Goal: Task Accomplishment & Management: Manage account settings

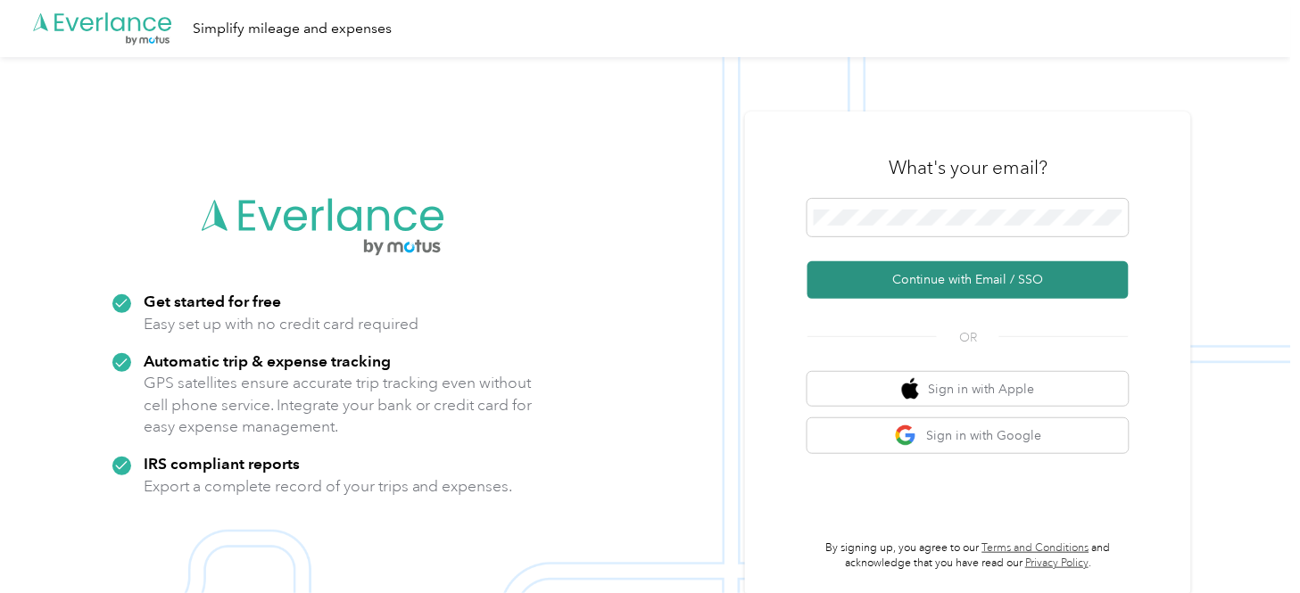
click at [969, 272] on button "Continue with Email / SSO" at bounding box center [968, 279] width 321 height 37
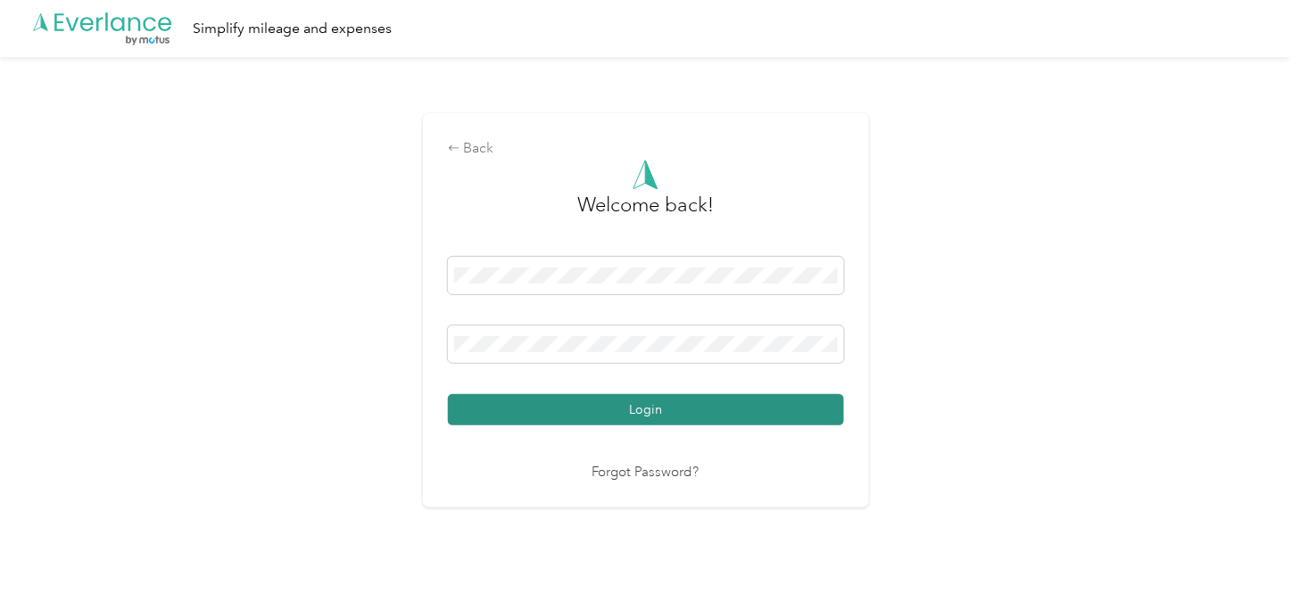
click at [650, 407] on button "Login" at bounding box center [646, 409] width 396 height 31
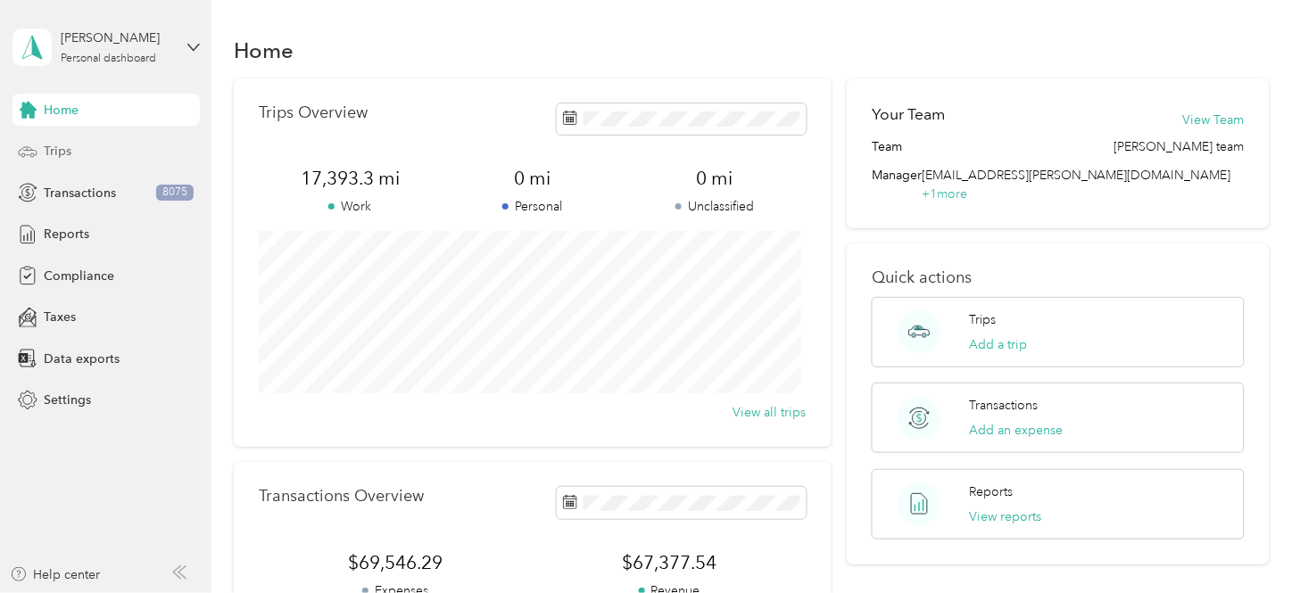
click at [66, 152] on span "Trips" at bounding box center [58, 151] width 28 height 19
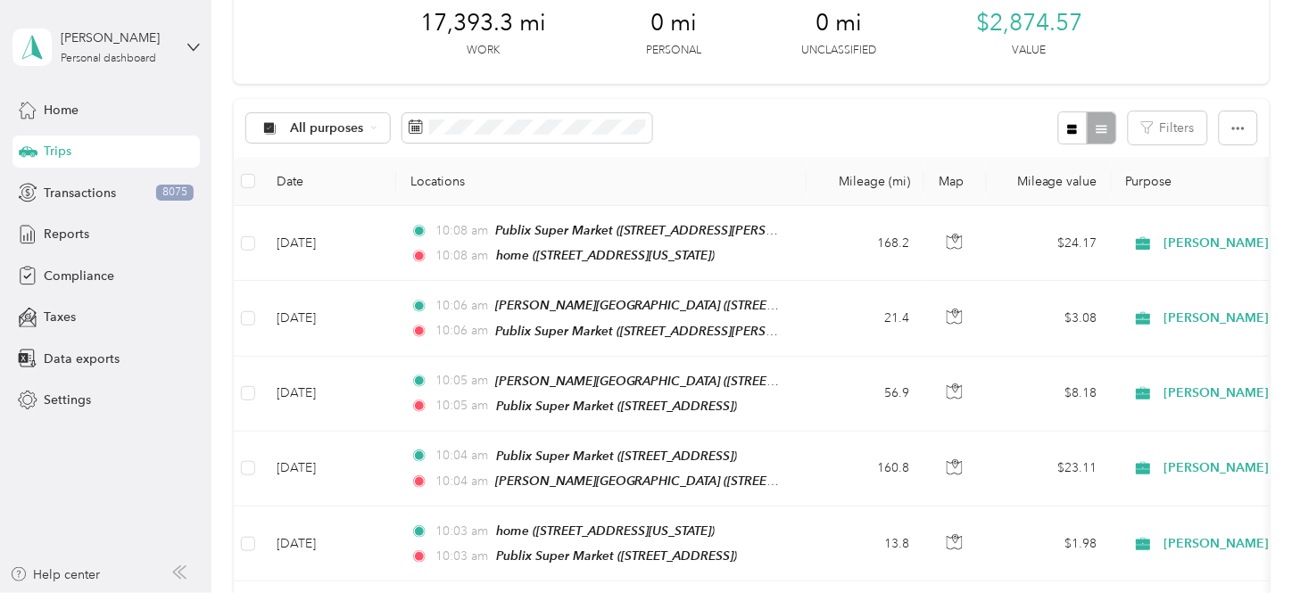
scroll to position [396, 0]
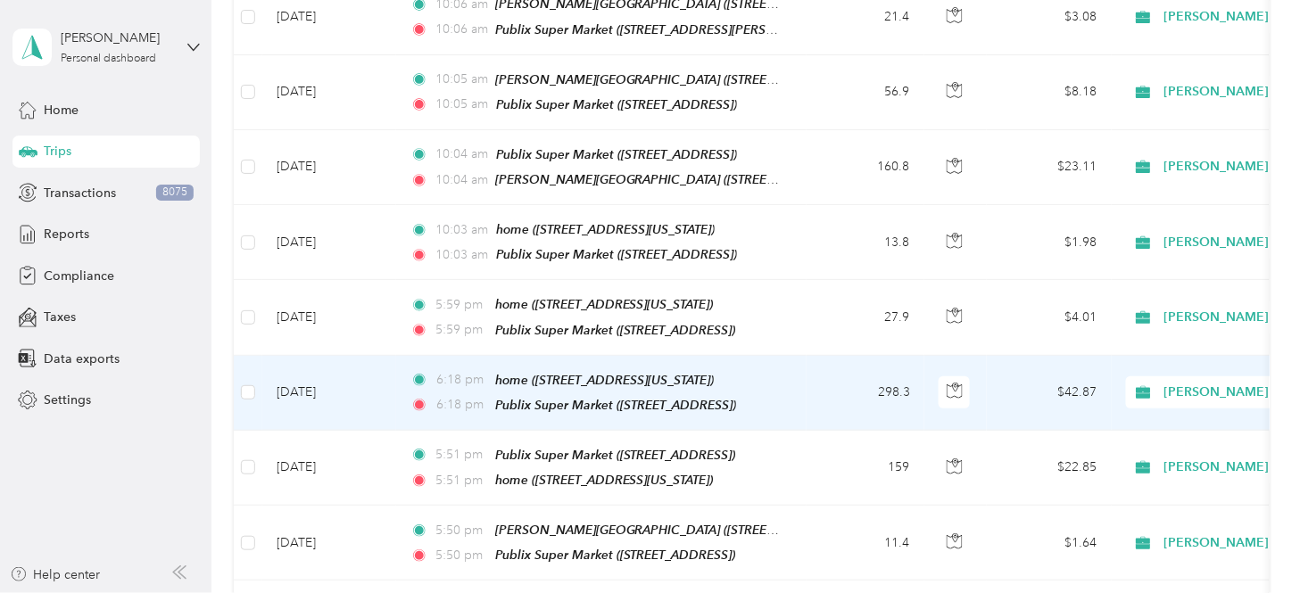
click at [843, 368] on td "298.3" at bounding box center [866, 393] width 118 height 75
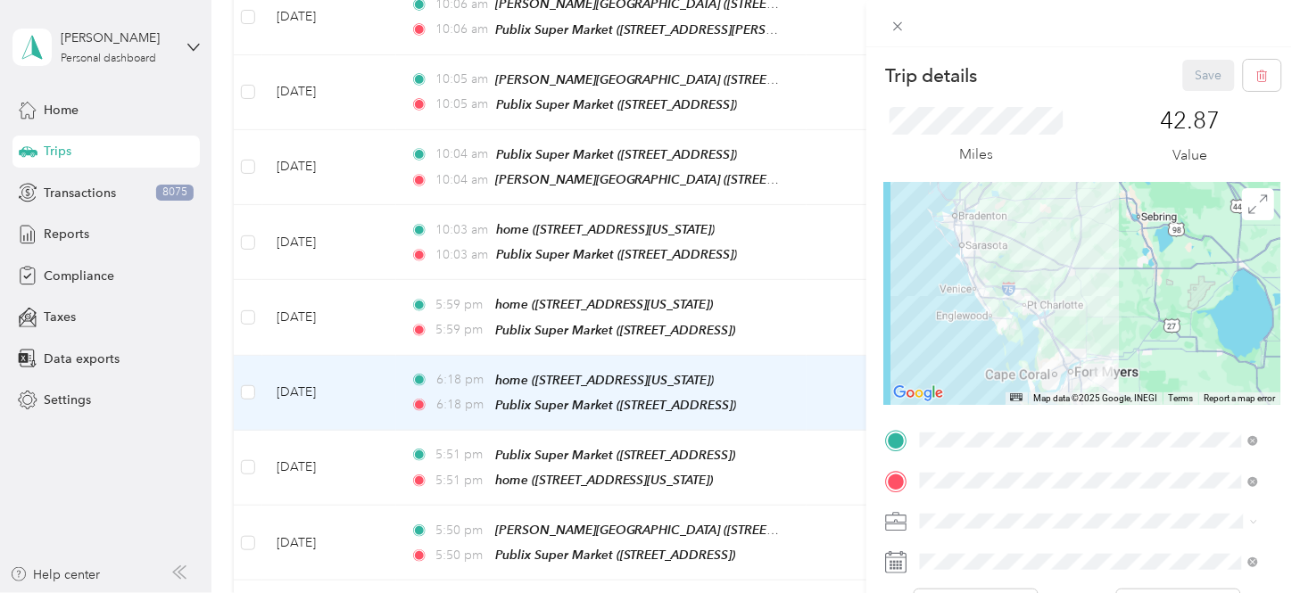
drag, startPoint x: 1065, startPoint y: 279, endPoint x: 1100, endPoint y: 228, distance: 62.1
click at [1100, 228] on div at bounding box center [1083, 293] width 396 height 223
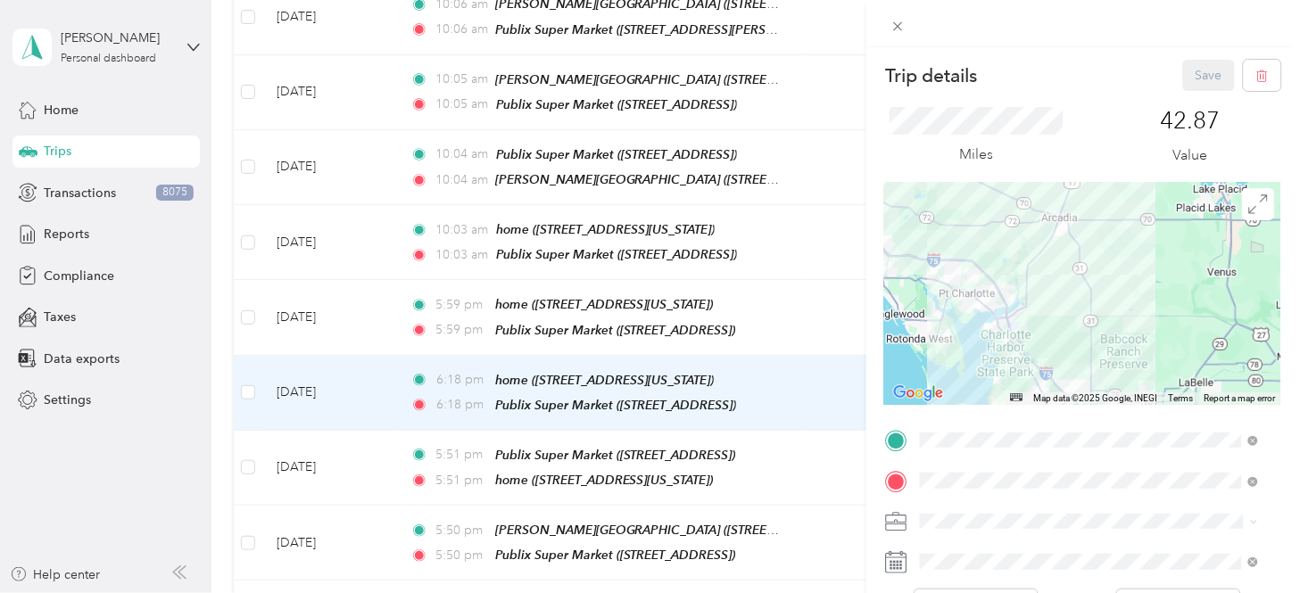
drag, startPoint x: 1067, startPoint y: 271, endPoint x: 1148, endPoint y: 296, distance: 85.0
click at [1148, 296] on div at bounding box center [1083, 293] width 396 height 223
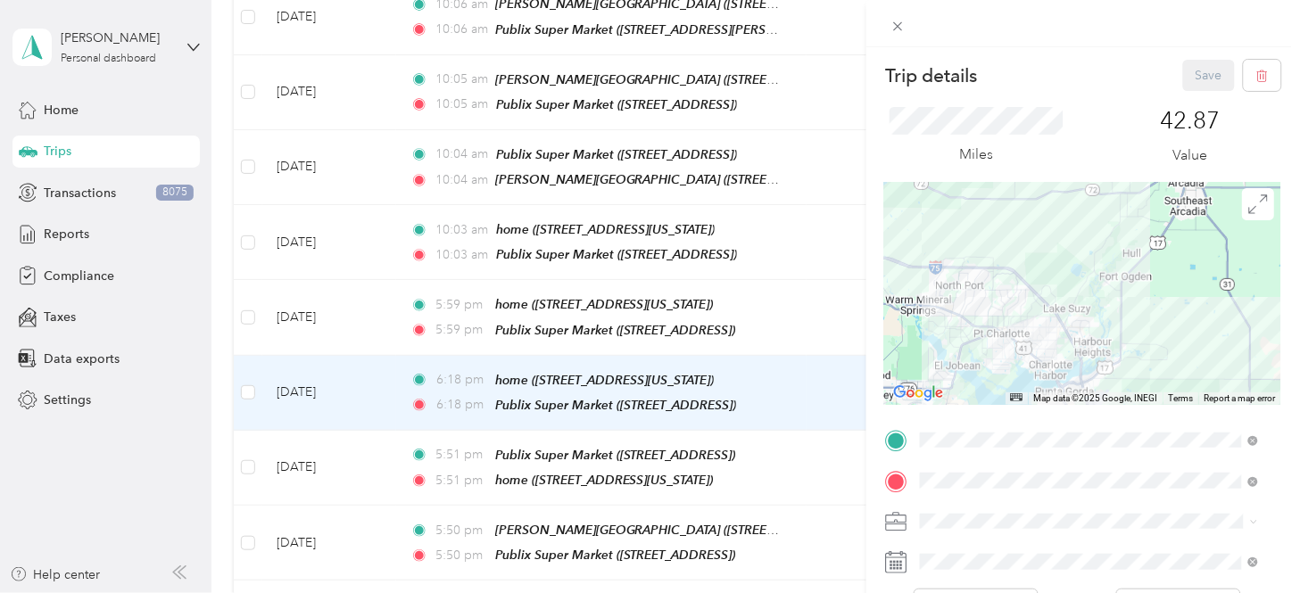
drag, startPoint x: 1044, startPoint y: 299, endPoint x: 1249, endPoint y: 336, distance: 208.6
click at [1170, 346] on form "Trip details Save This trip cannot be edited because it is either under review,…" at bounding box center [1083, 458] width 434 height 797
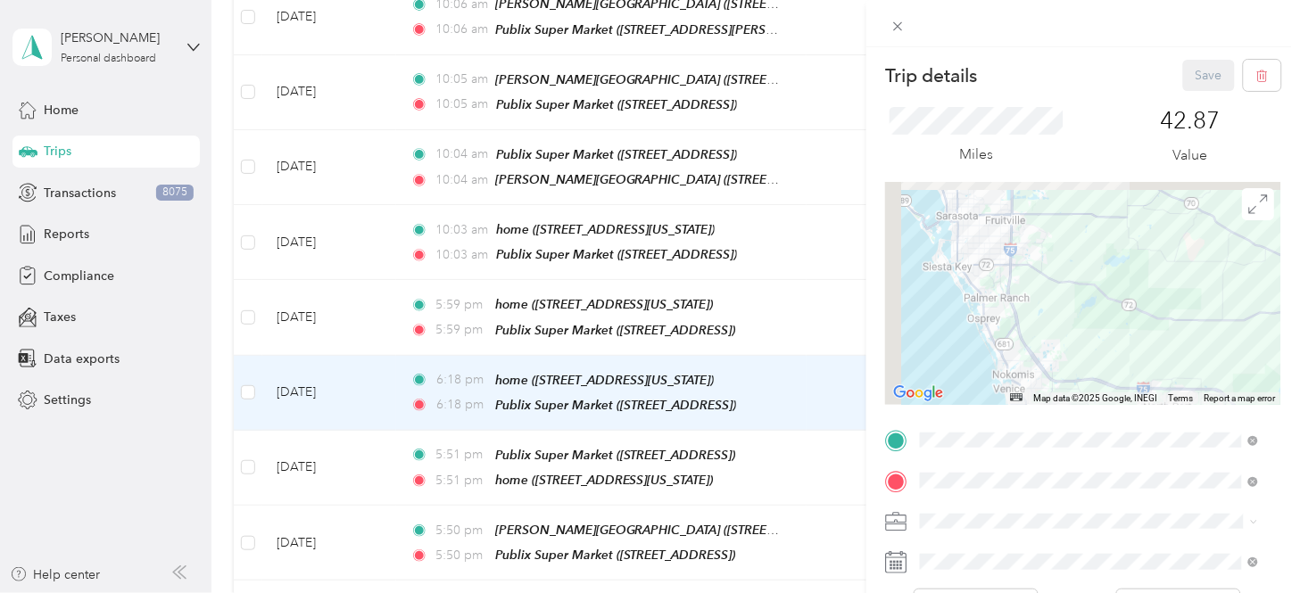
drag, startPoint x: 1049, startPoint y: 232, endPoint x: 1243, endPoint y: 339, distance: 221.3
click at [1170, 359] on div at bounding box center [1083, 293] width 396 height 223
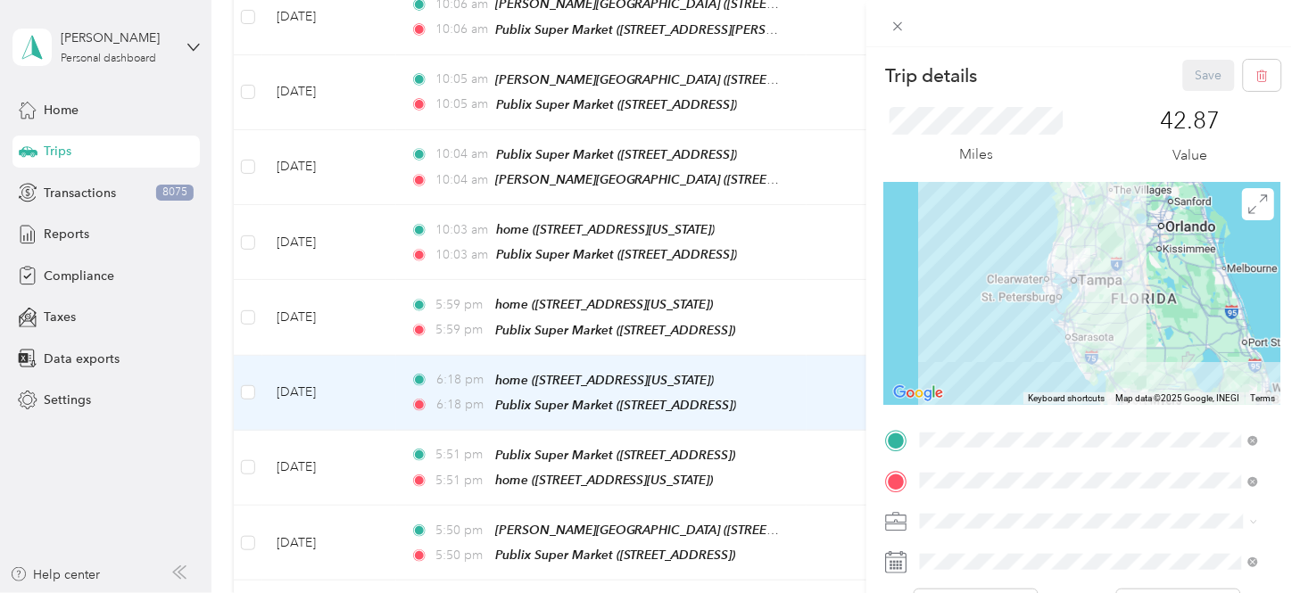
drag, startPoint x: 1164, startPoint y: 230, endPoint x: 1113, endPoint y: 323, distance: 106.3
click at [1113, 323] on div at bounding box center [1083, 293] width 396 height 223
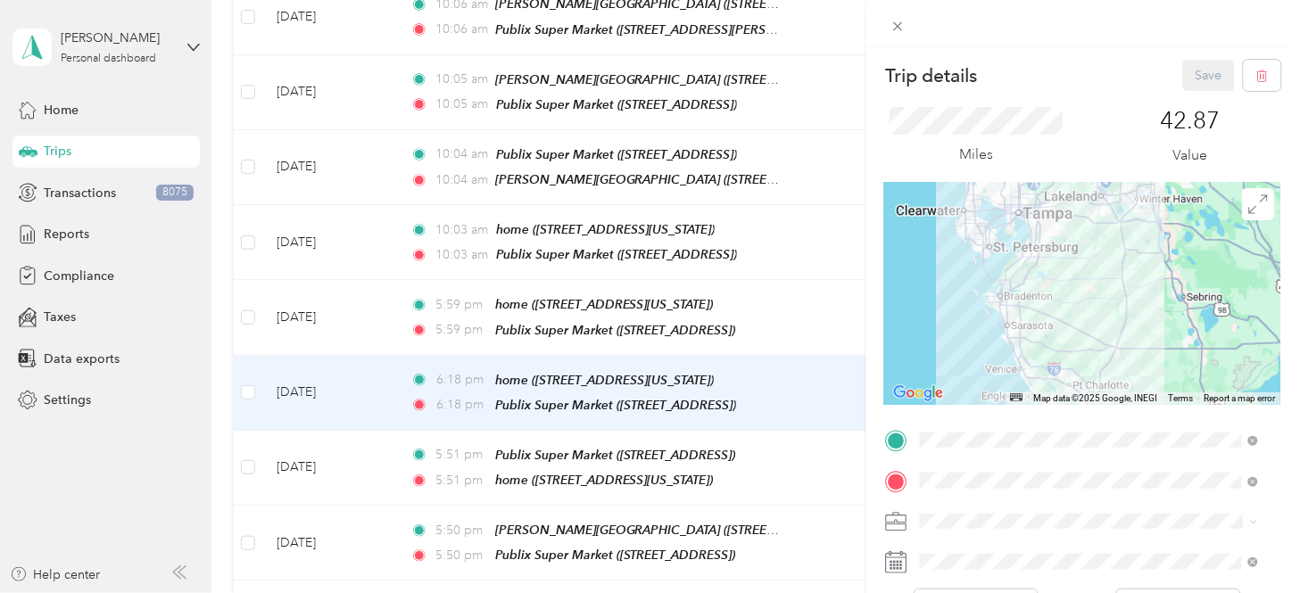
drag, startPoint x: 1071, startPoint y: 350, endPoint x: 1092, endPoint y: 278, distance: 75.4
click at [1092, 278] on div at bounding box center [1083, 293] width 396 height 223
click at [896, 29] on icon at bounding box center [897, 26] width 9 height 9
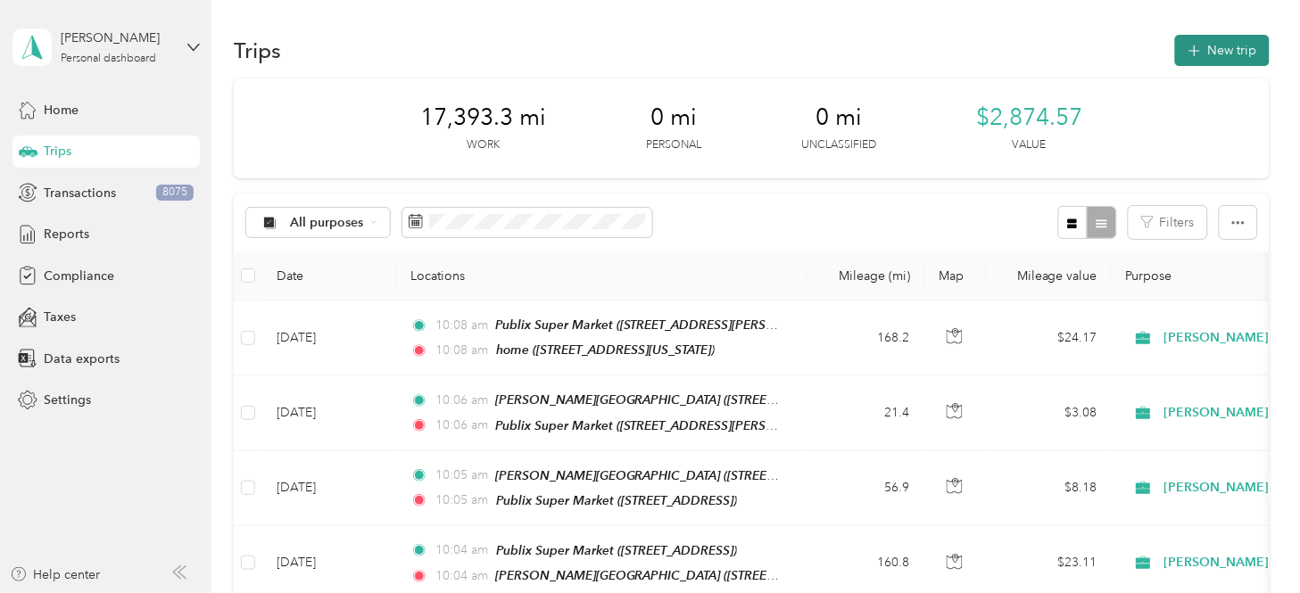
click at [1170, 46] on button "New trip" at bounding box center [1222, 50] width 95 height 31
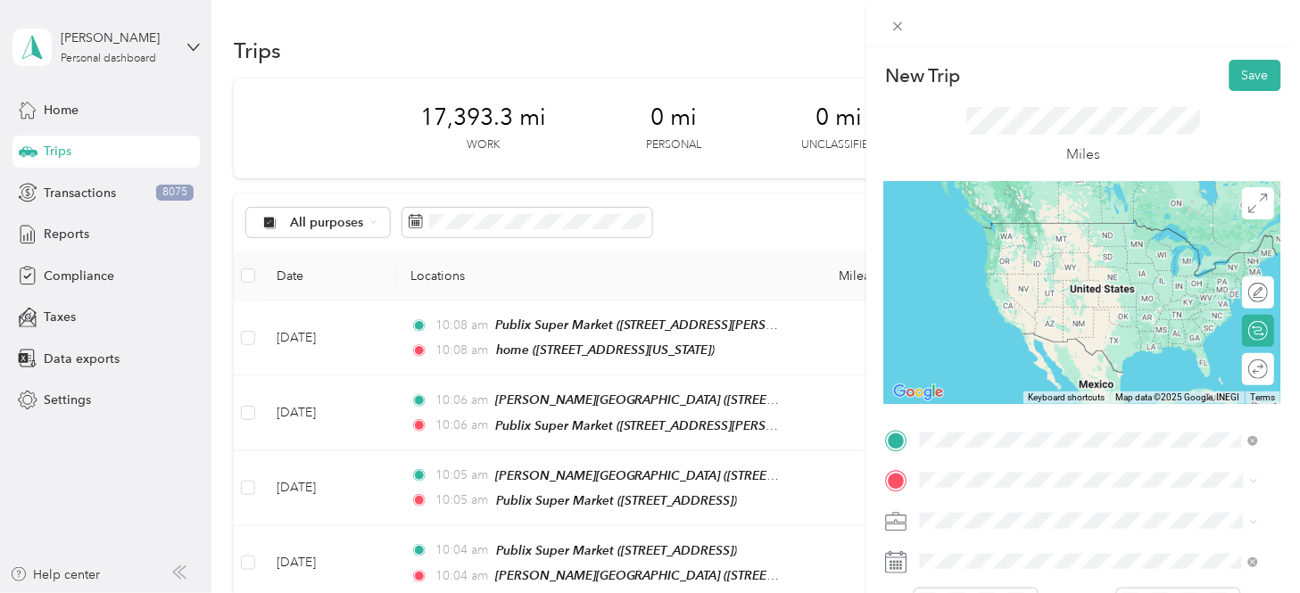
click at [1089, 251] on span "[STREET_ADDRESS][US_STATE]" at bounding box center [1043, 249] width 178 height 15
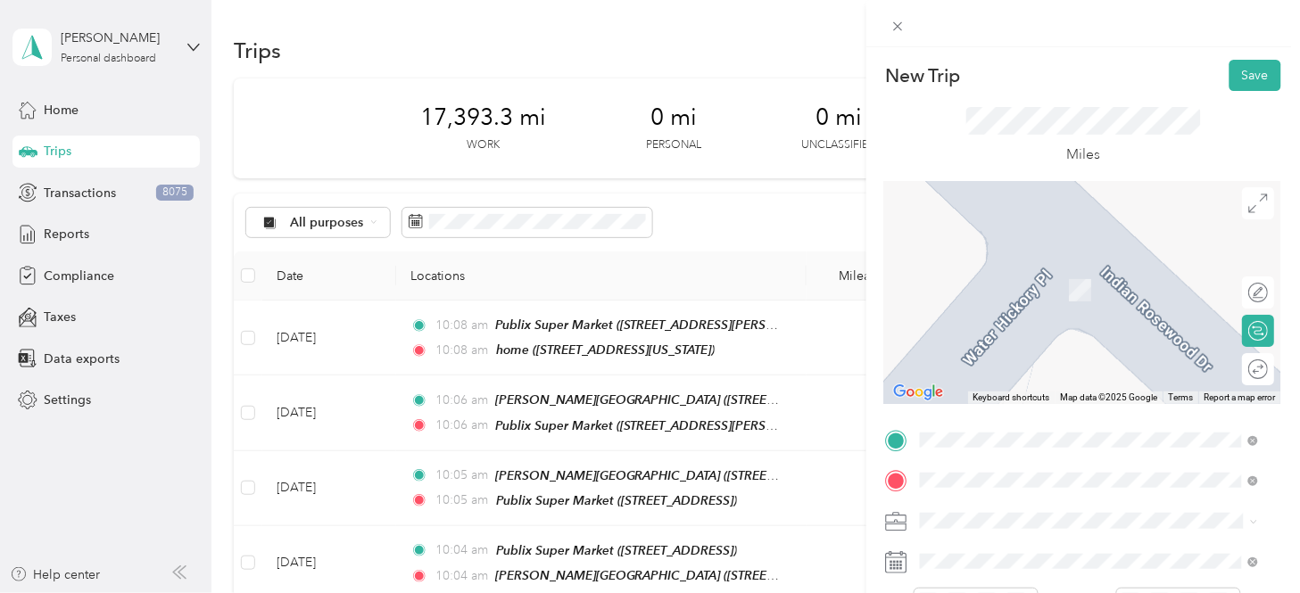
click at [1104, 300] on div "TEAM Publix Super Market [STREET_ADDRESS]" at bounding box center [1044, 284] width 181 height 44
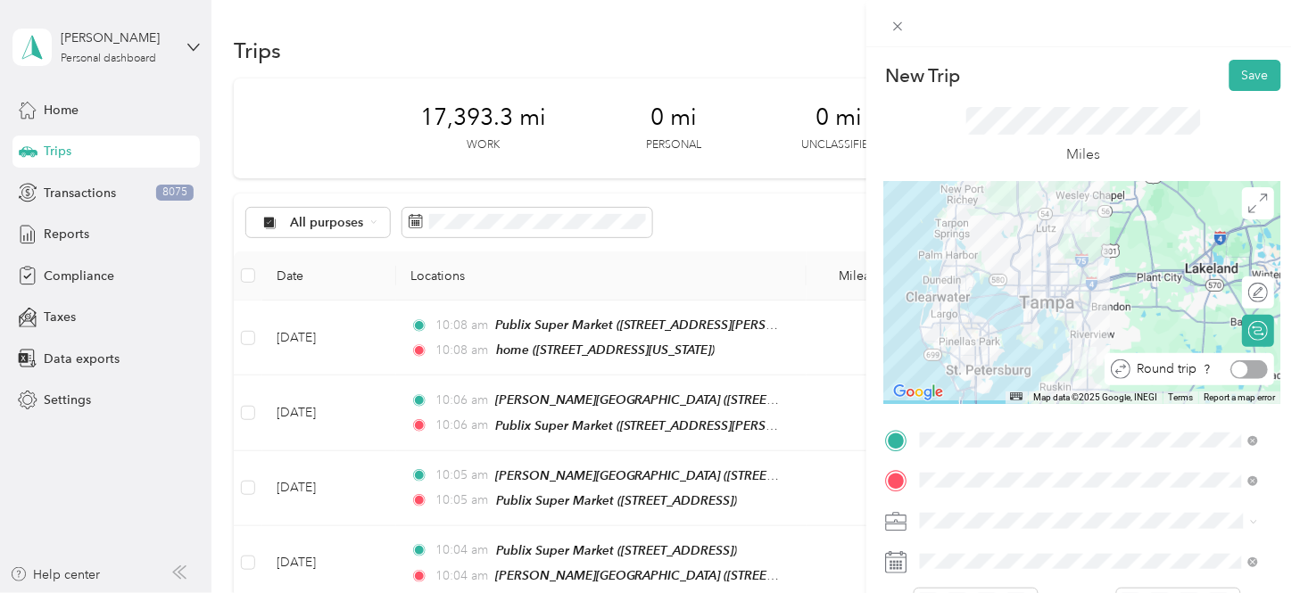
click at [1170, 362] on div at bounding box center [1249, 369] width 37 height 19
click at [1170, 75] on button "Save" at bounding box center [1256, 75] width 52 height 31
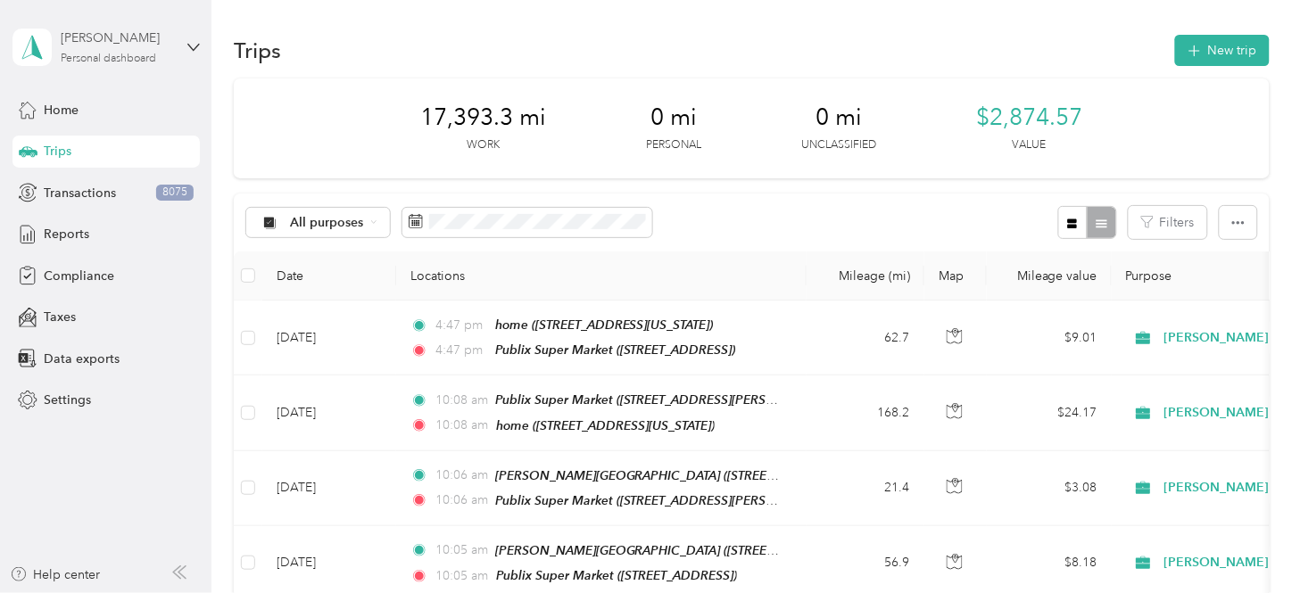
click at [129, 37] on div "[PERSON_NAME]" at bounding box center [117, 38] width 112 height 19
click at [73, 143] on div "Log out" at bounding box center [62, 141] width 69 height 19
